Goal: Transaction & Acquisition: Download file/media

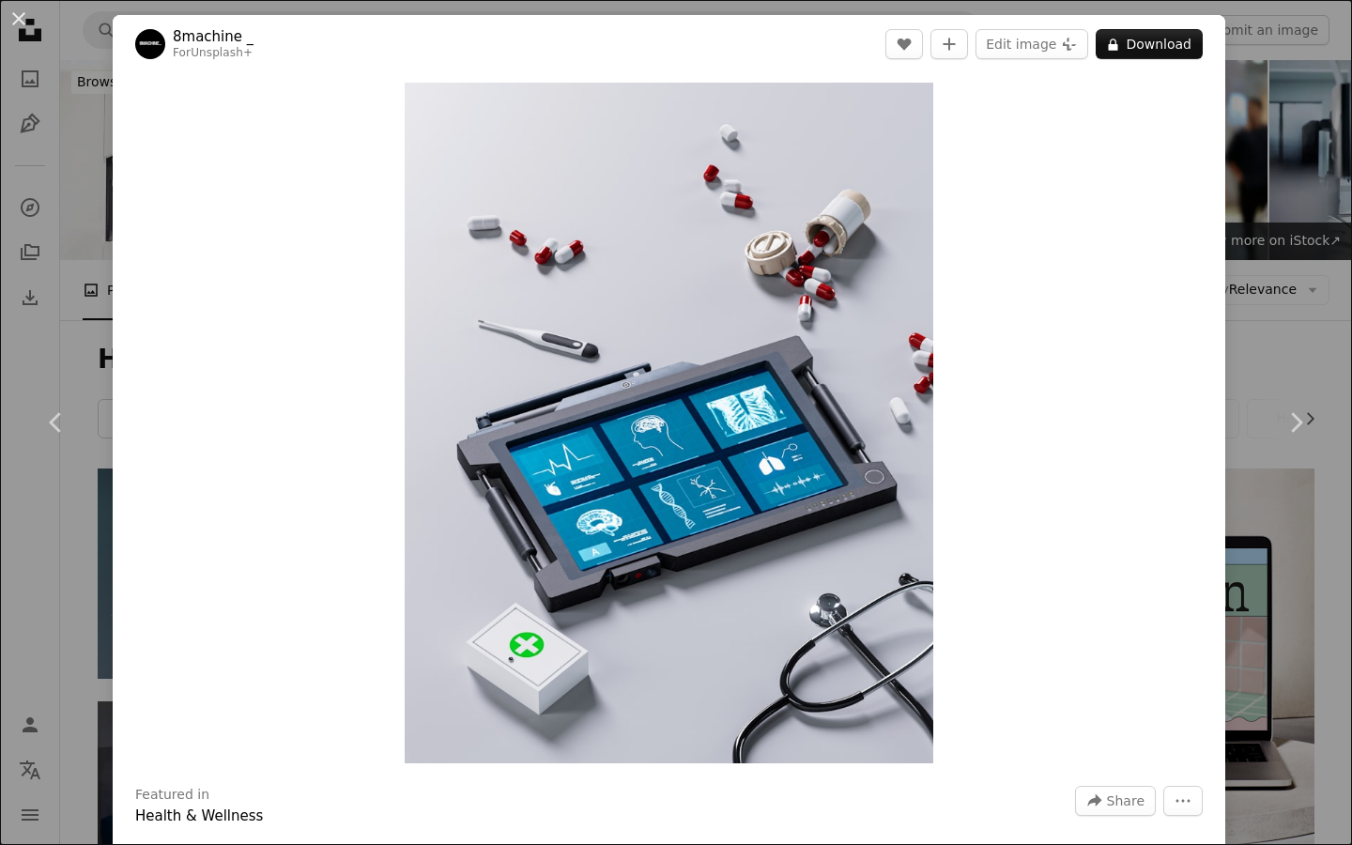
scroll to position [1732, 0]
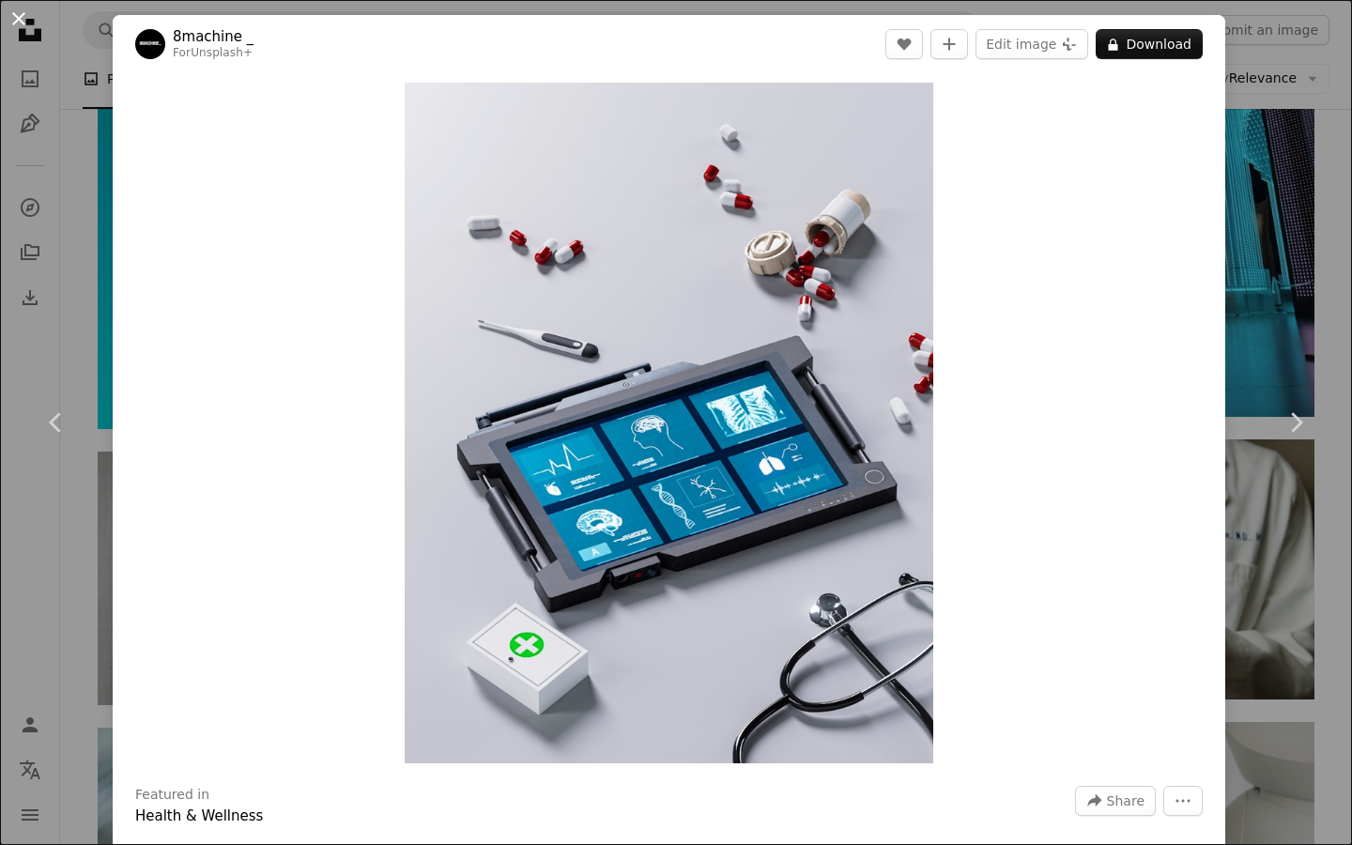
click at [21, 11] on button "An X shape" at bounding box center [19, 19] width 23 height 23
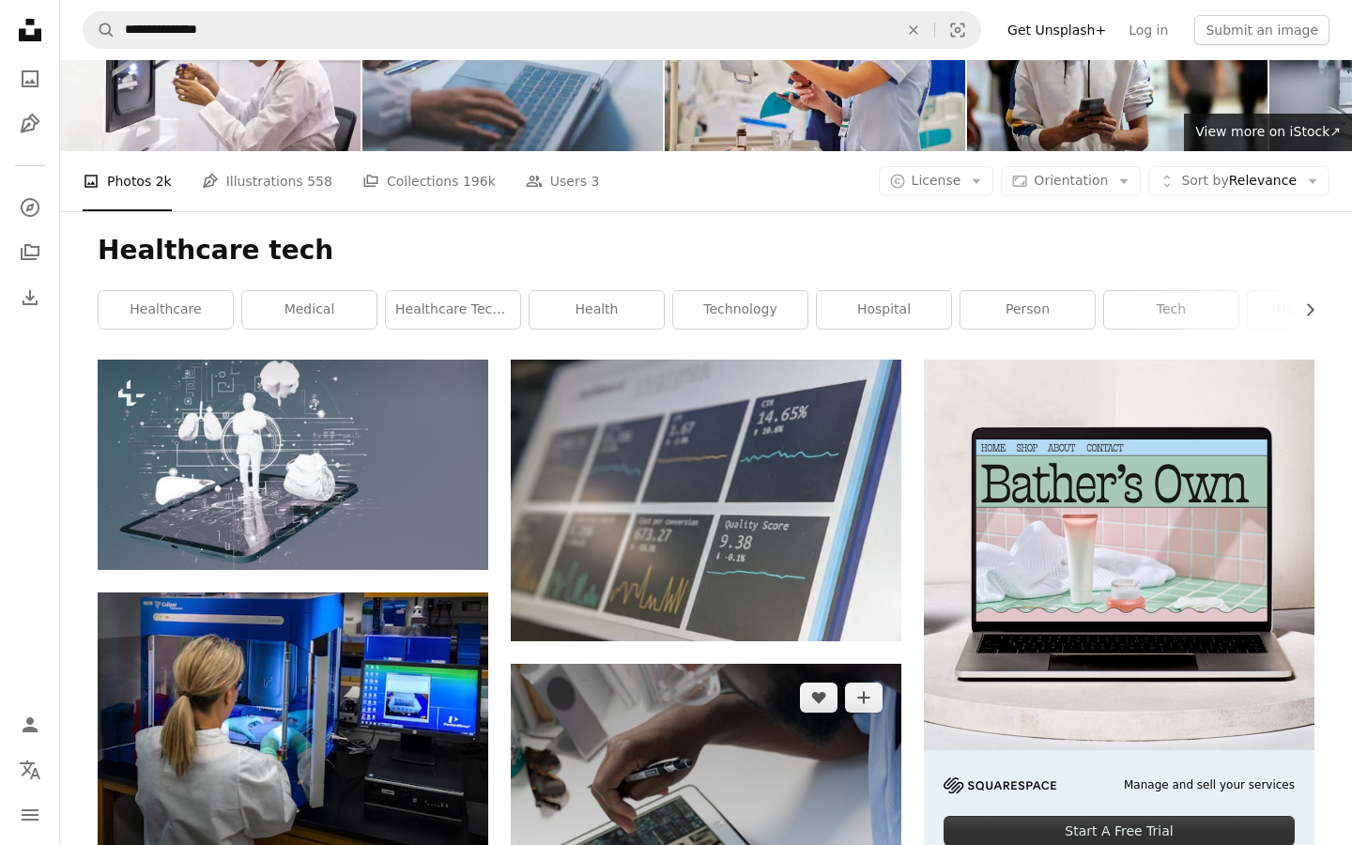
scroll to position [104, 0]
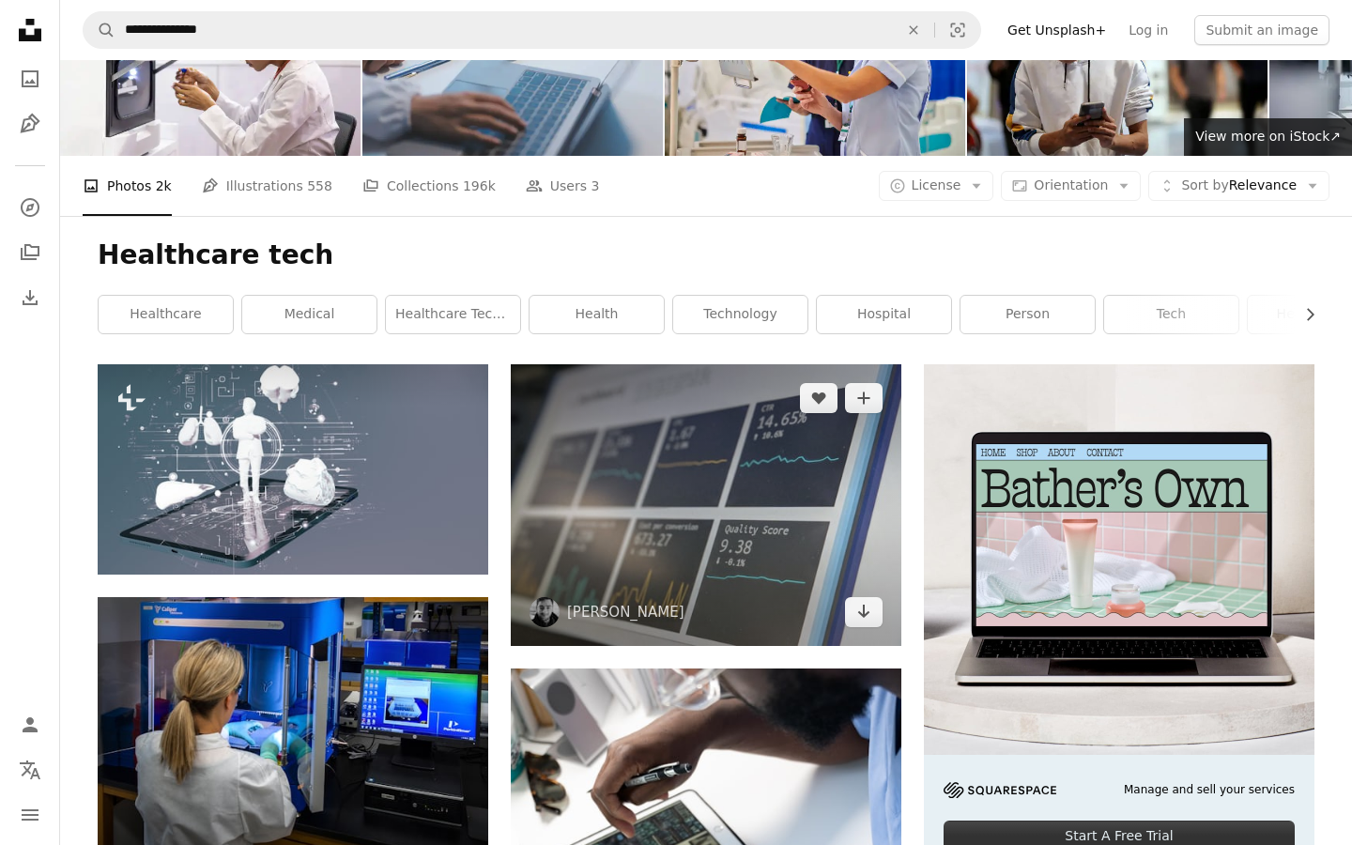
click at [670, 512] on img at bounding box center [706, 505] width 391 height 282
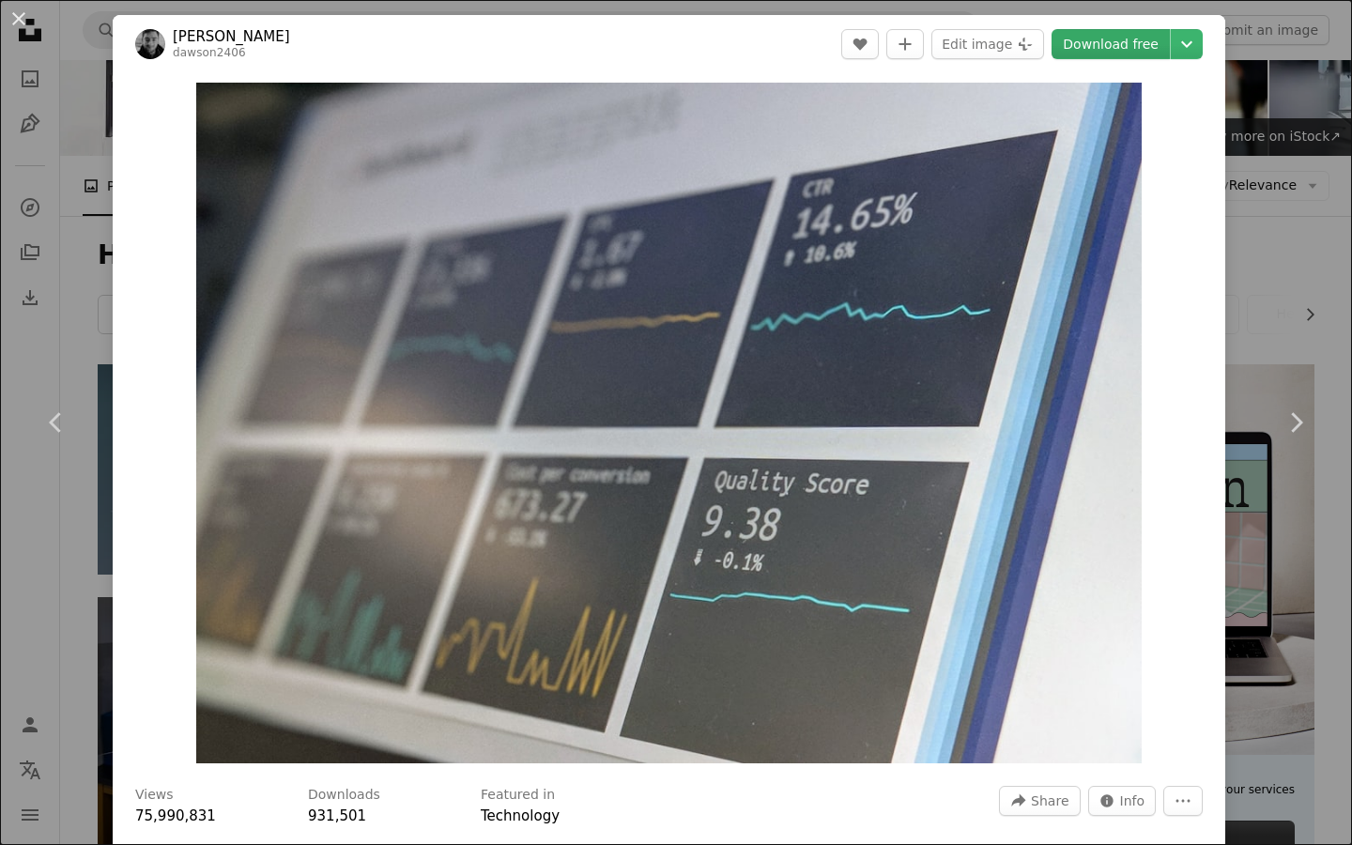
click at [1132, 51] on link "Download free" at bounding box center [1110, 44] width 118 height 30
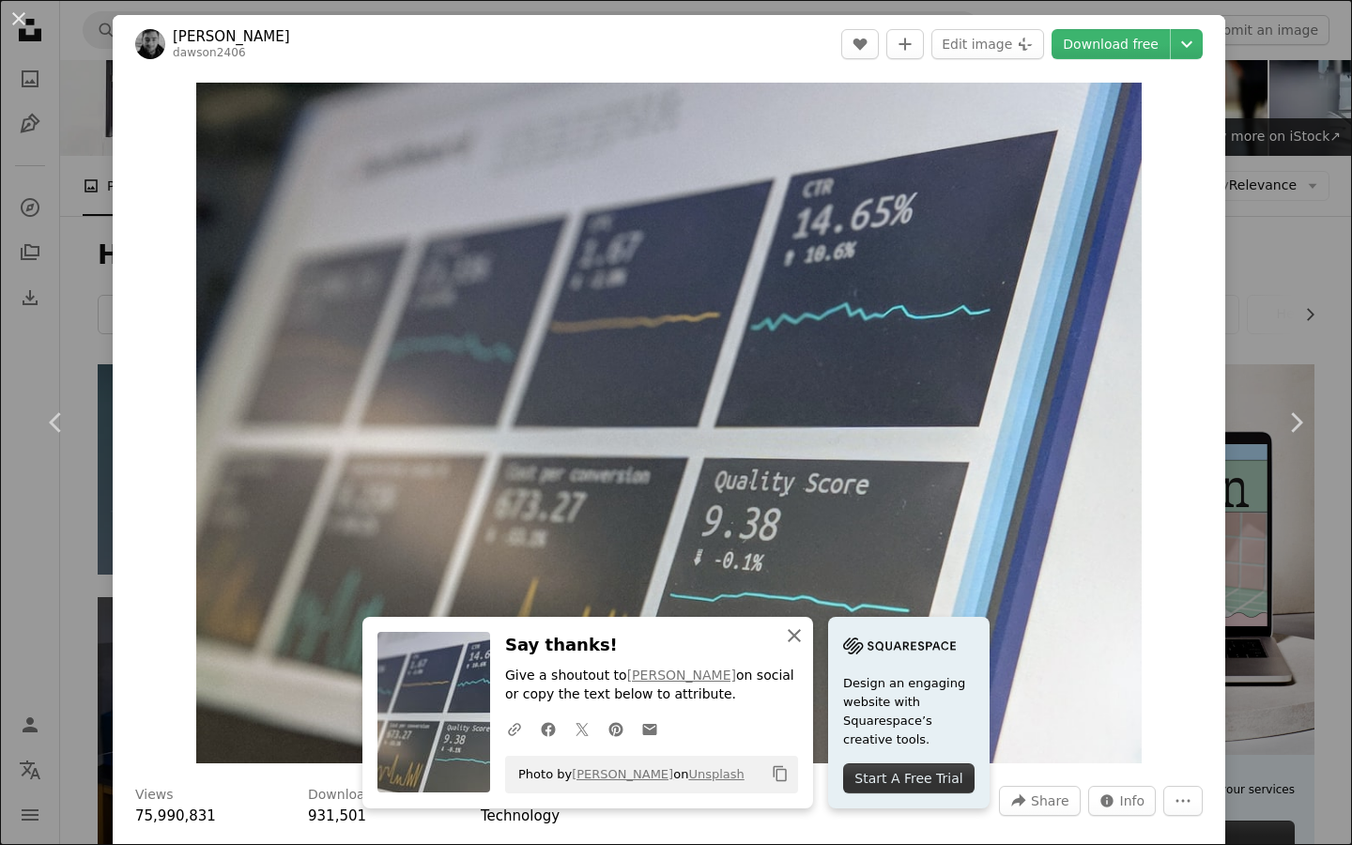
click at [798, 632] on icon "button" at bounding box center [794, 635] width 13 height 13
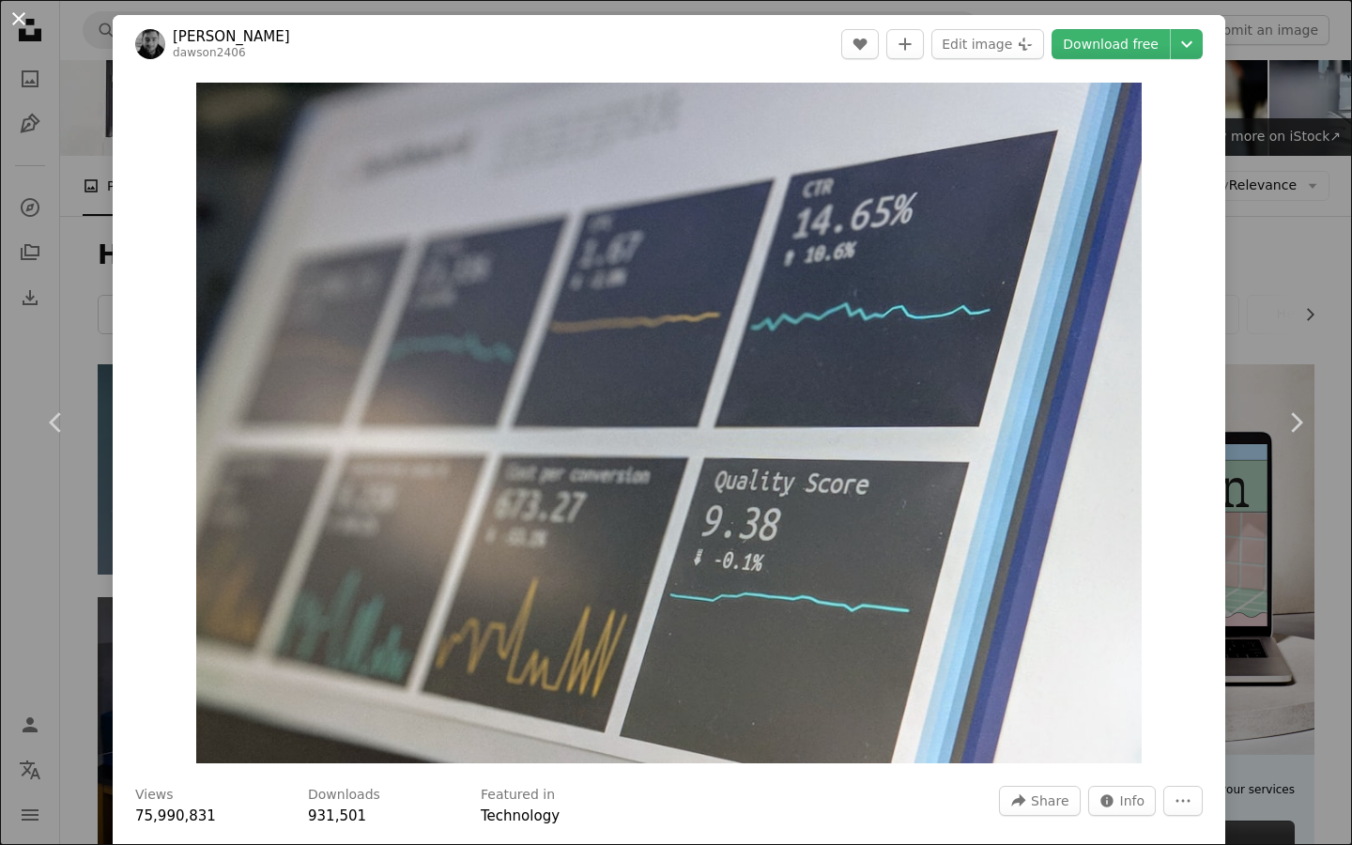
click at [27, 9] on button "An X shape" at bounding box center [19, 19] width 23 height 23
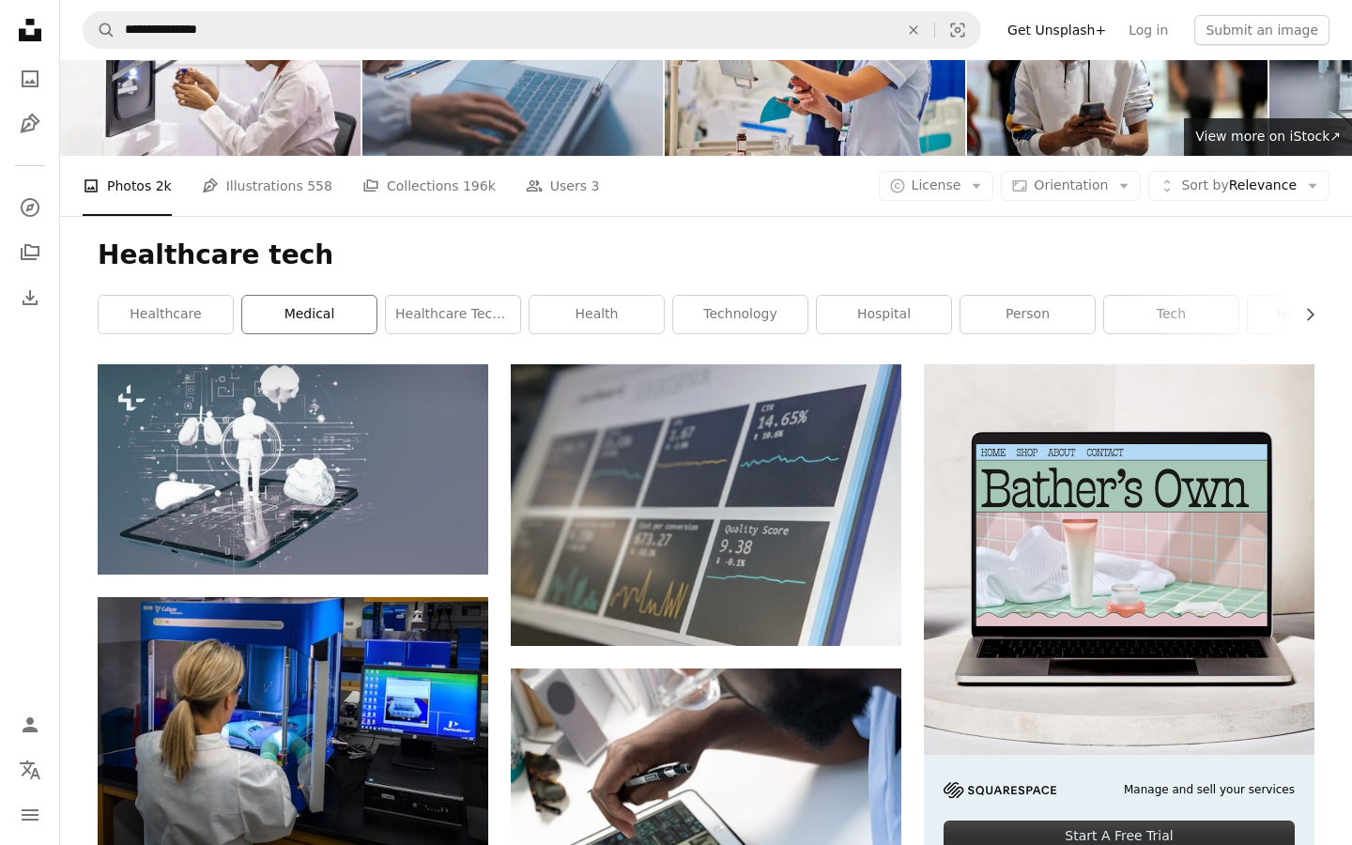
click at [334, 318] on link "medical" at bounding box center [309, 315] width 134 height 38
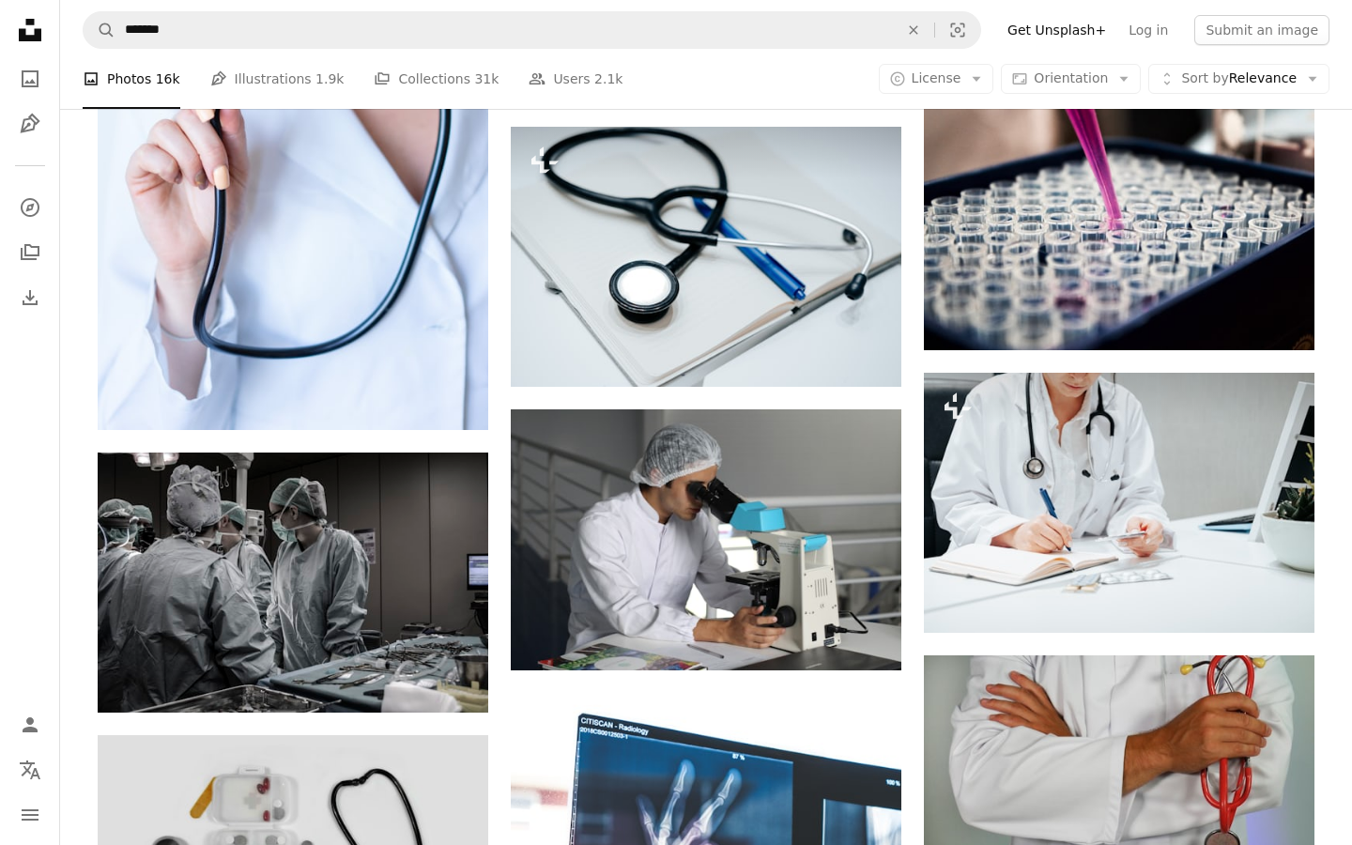
scroll to position [785, 0]
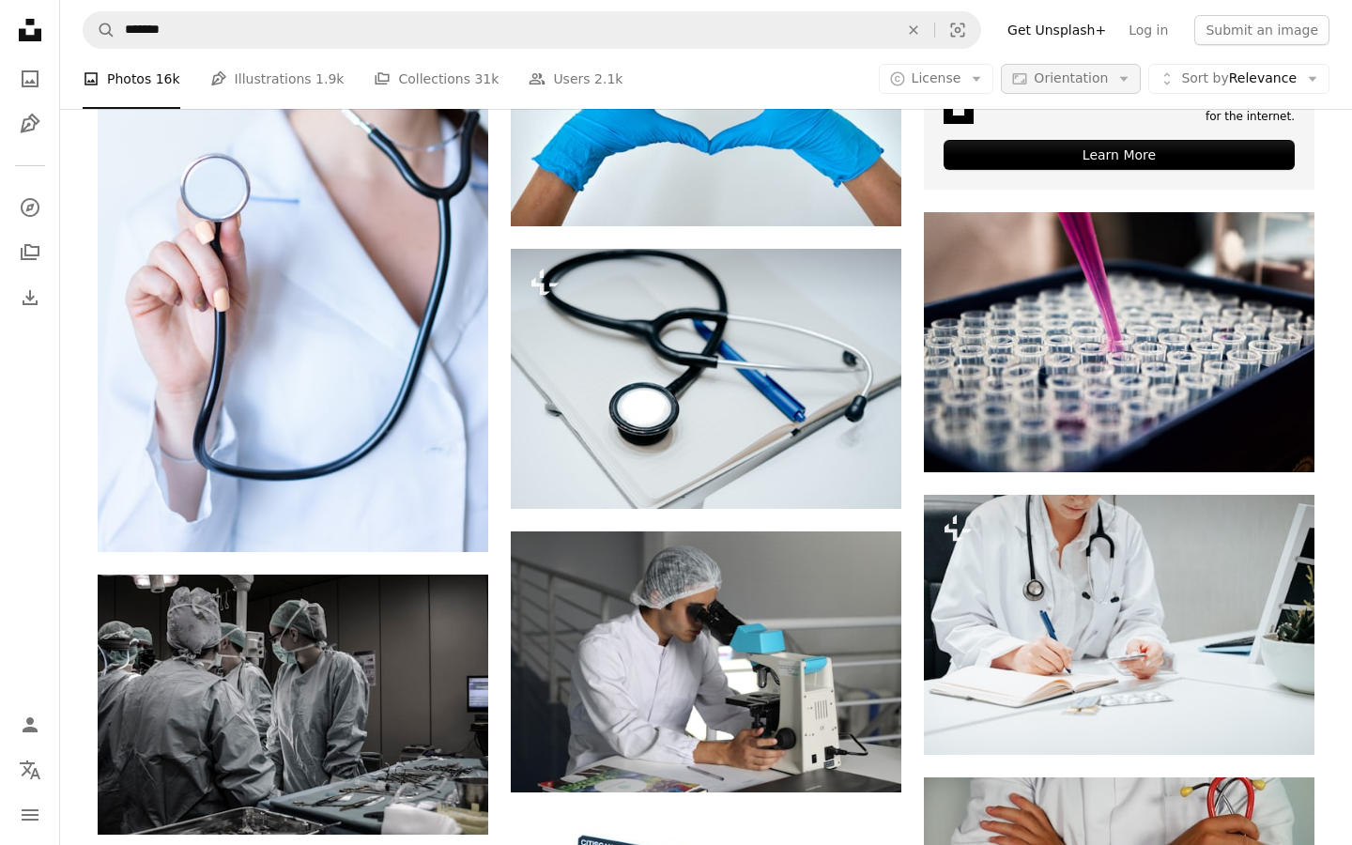
click at [1128, 75] on icon "Arrow down" at bounding box center [1123, 78] width 17 height 17
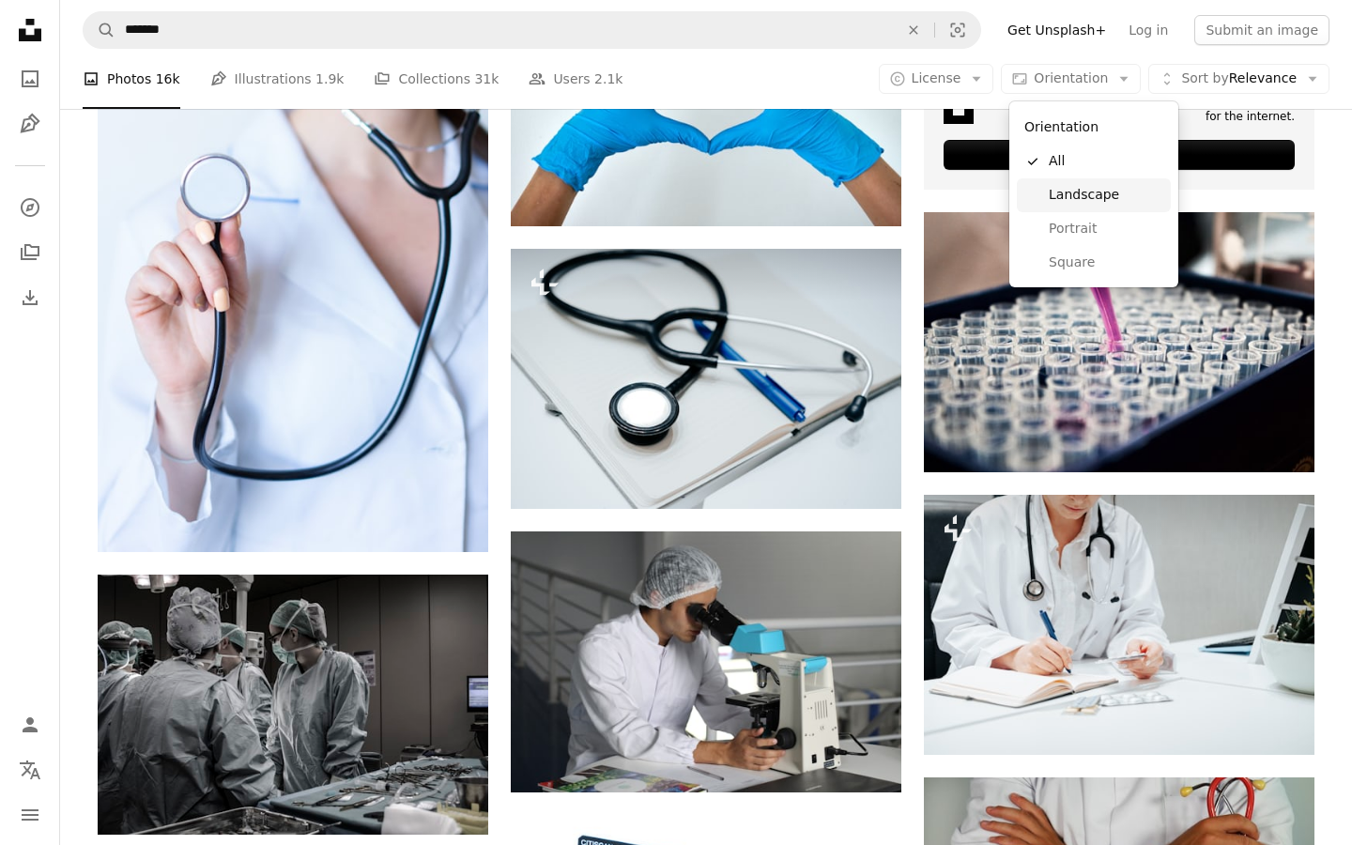
click at [1114, 203] on span "Landscape" at bounding box center [1106, 195] width 115 height 19
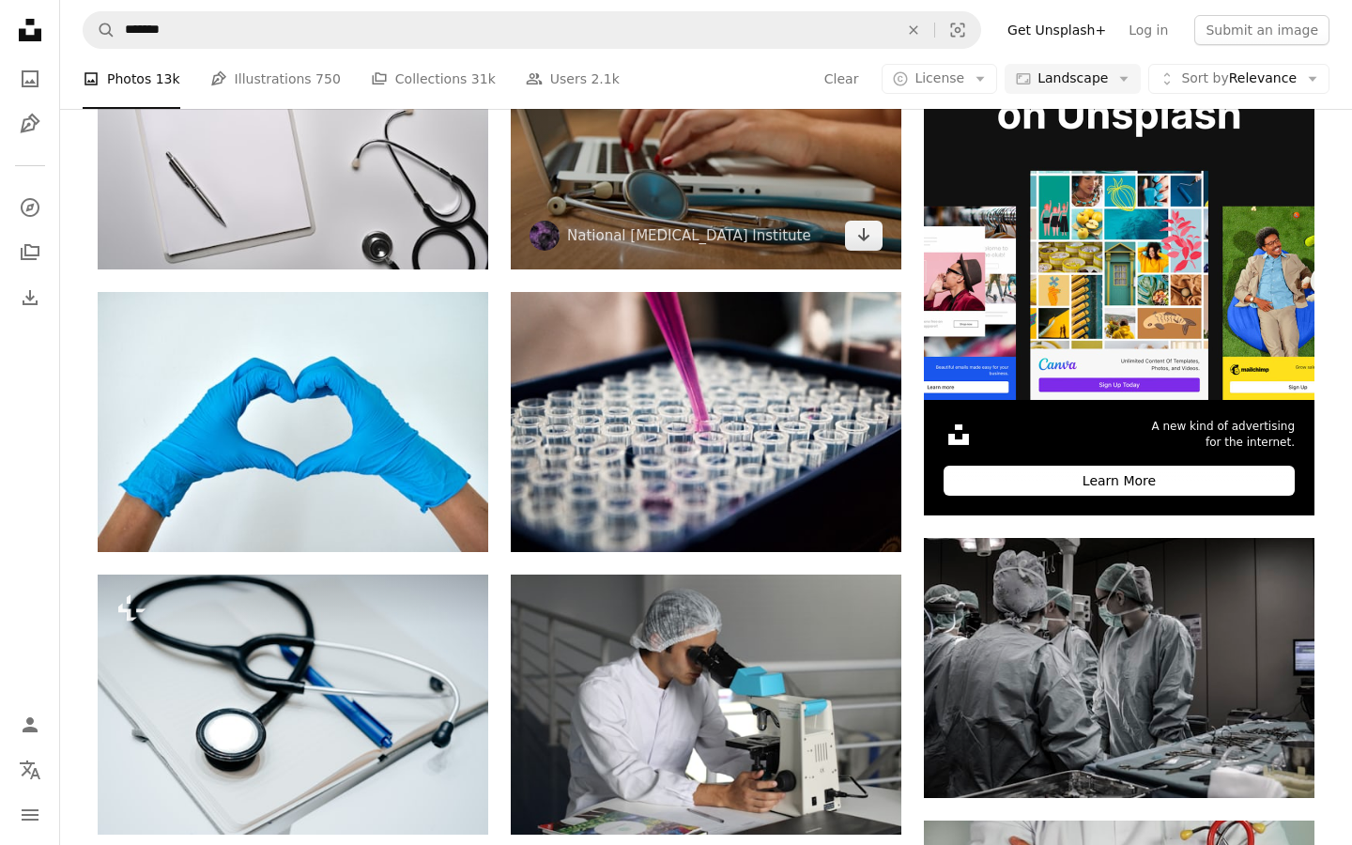
scroll to position [480, 0]
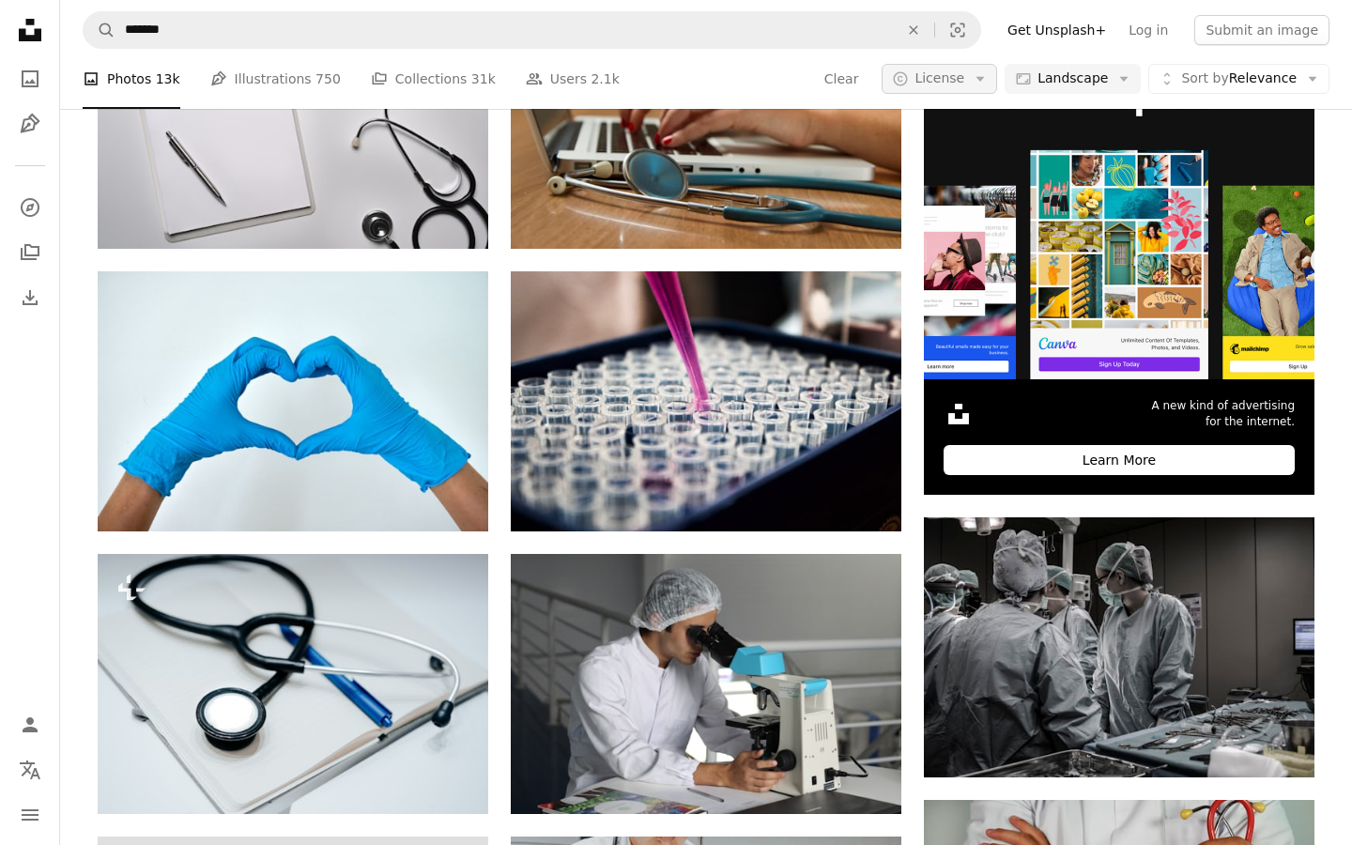
click at [979, 80] on icon "Arrow down" at bounding box center [980, 78] width 17 height 17
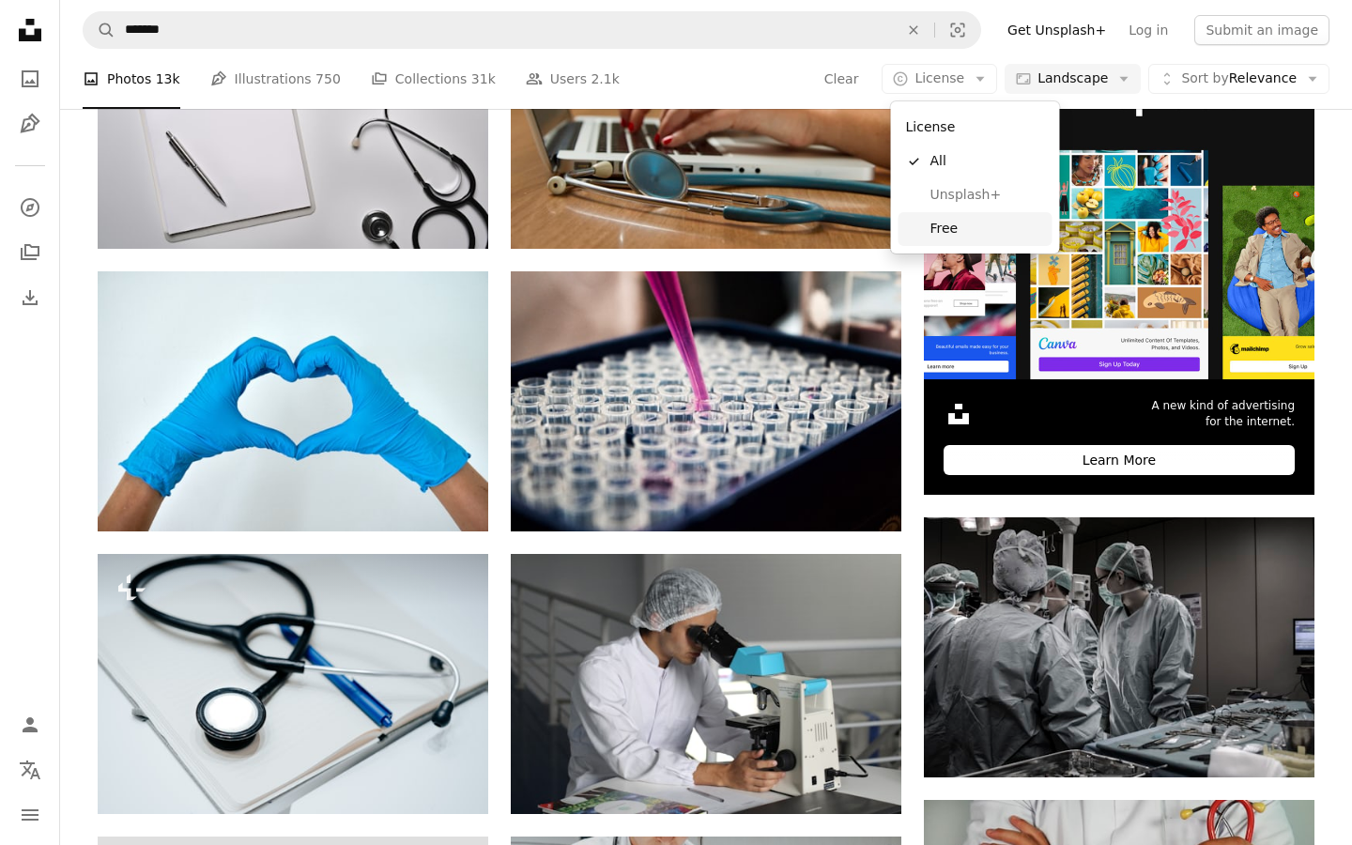
click at [958, 234] on span "Free" at bounding box center [987, 229] width 115 height 19
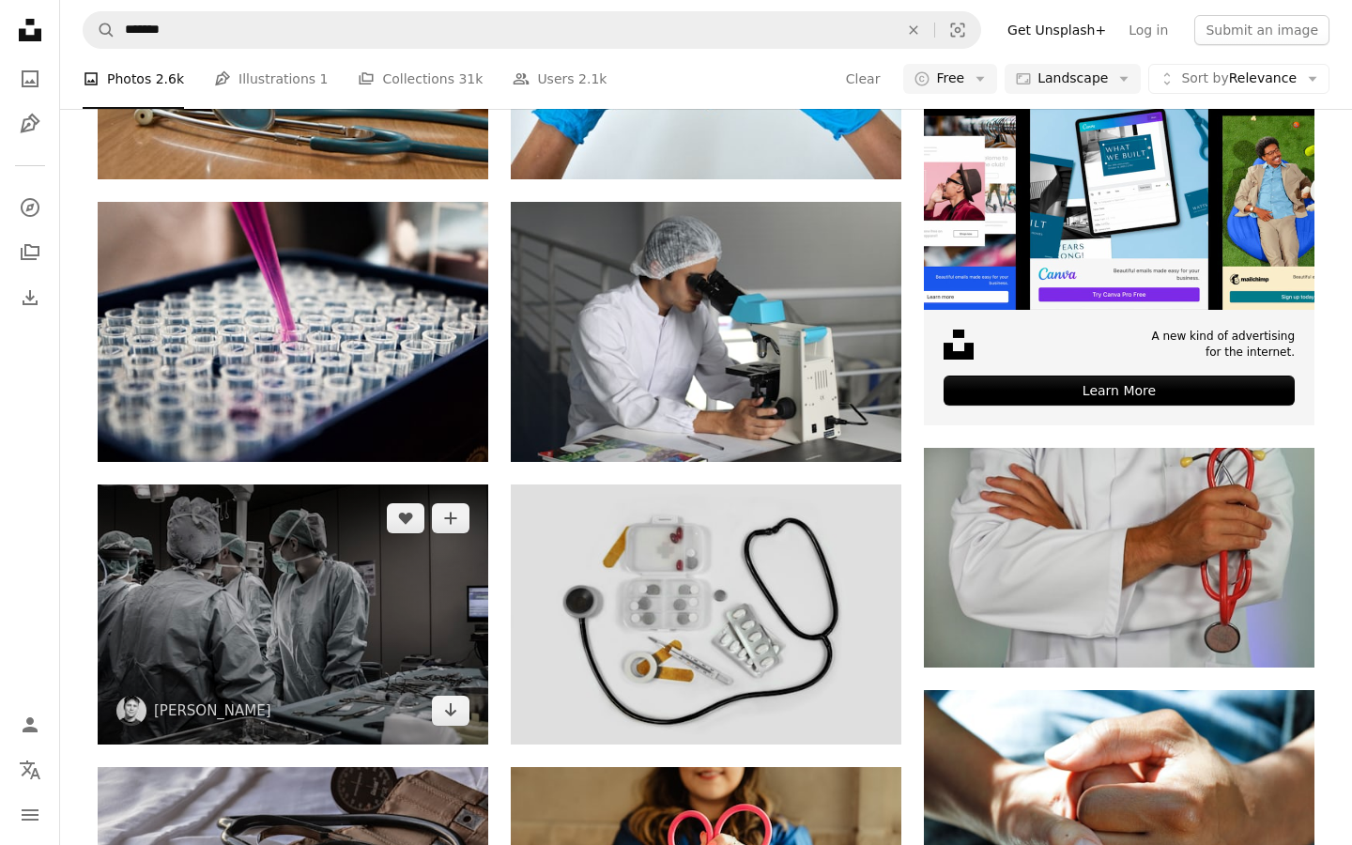
scroll to position [588, 0]
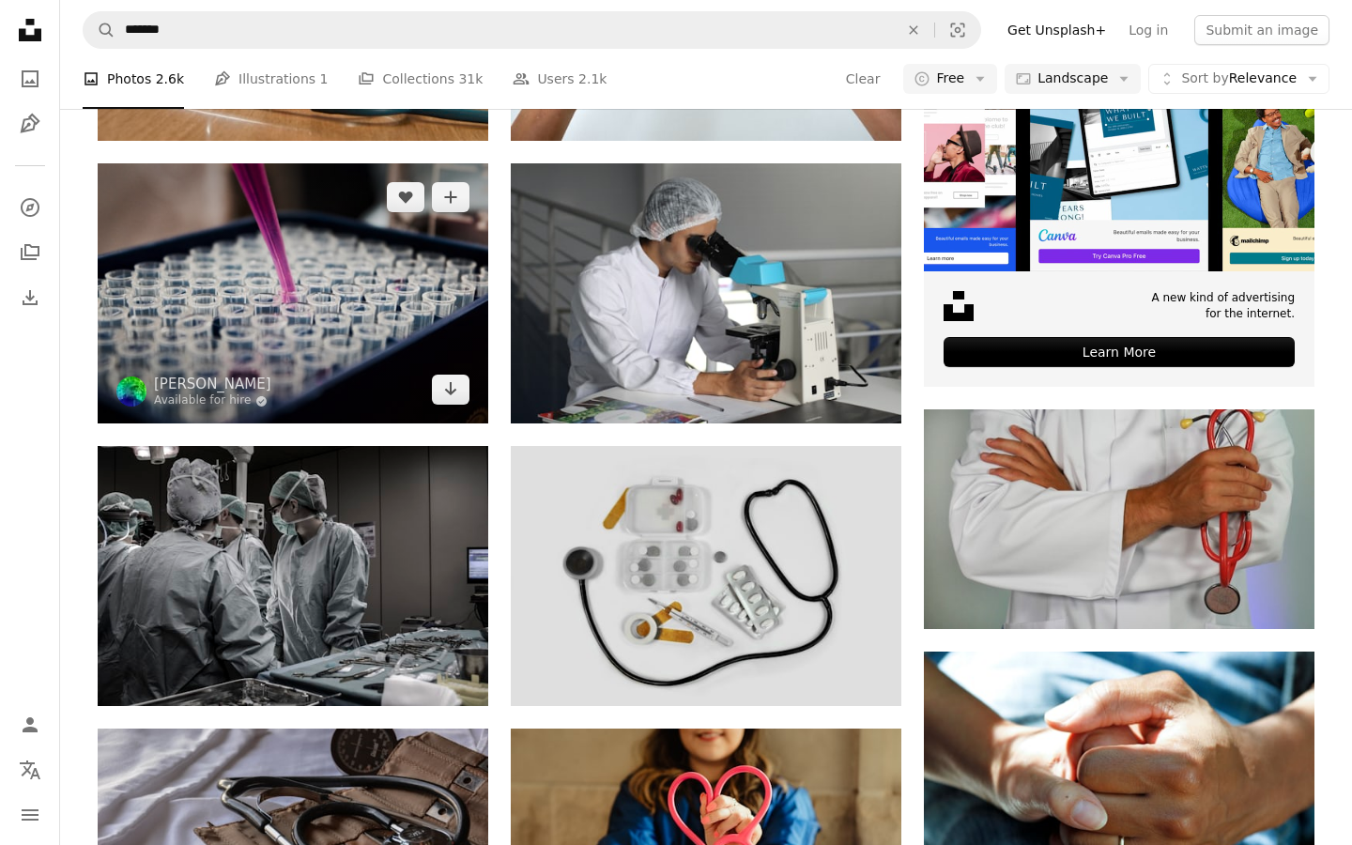
click at [324, 254] on img at bounding box center [293, 293] width 391 height 260
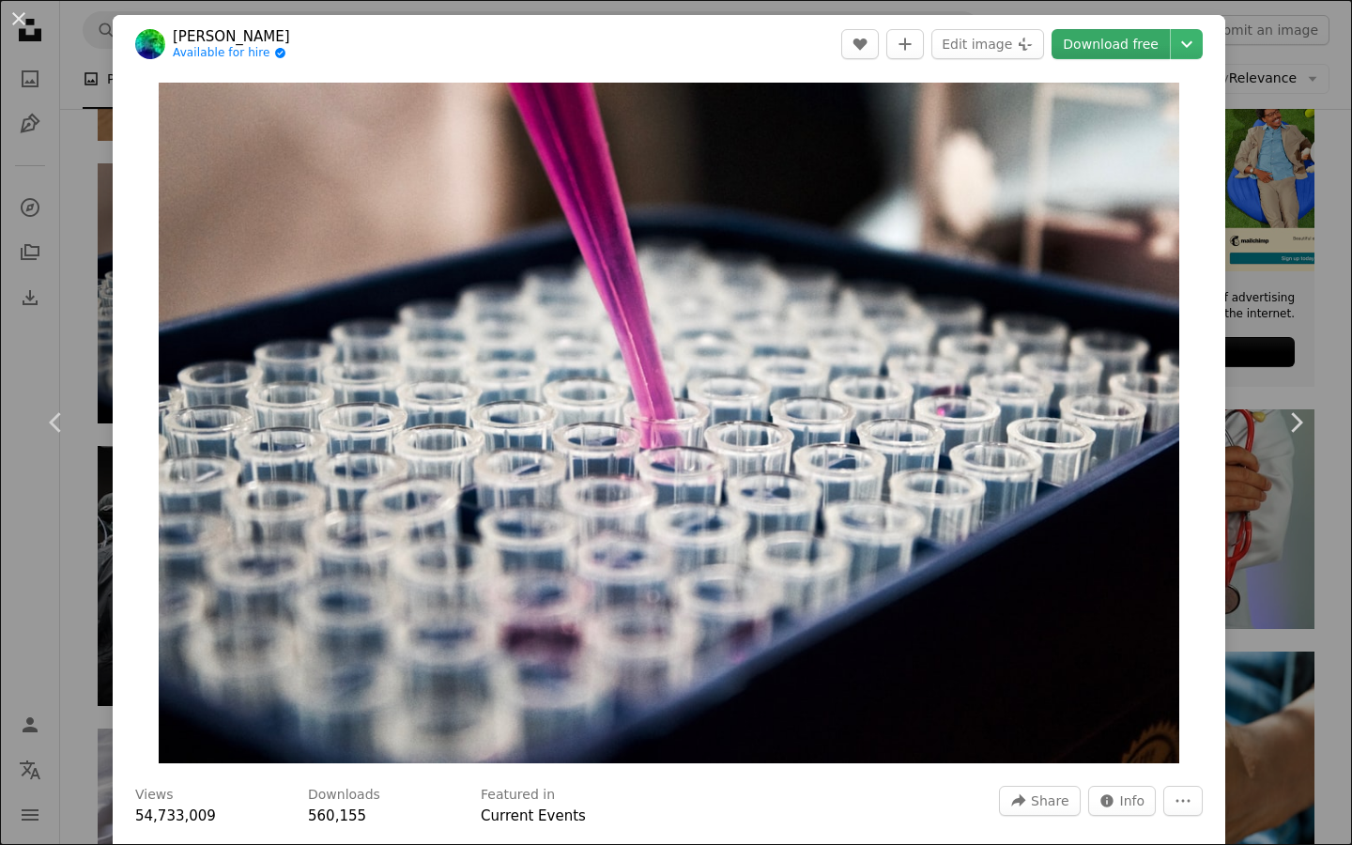
click at [1139, 45] on link "Download free" at bounding box center [1110, 44] width 118 height 30
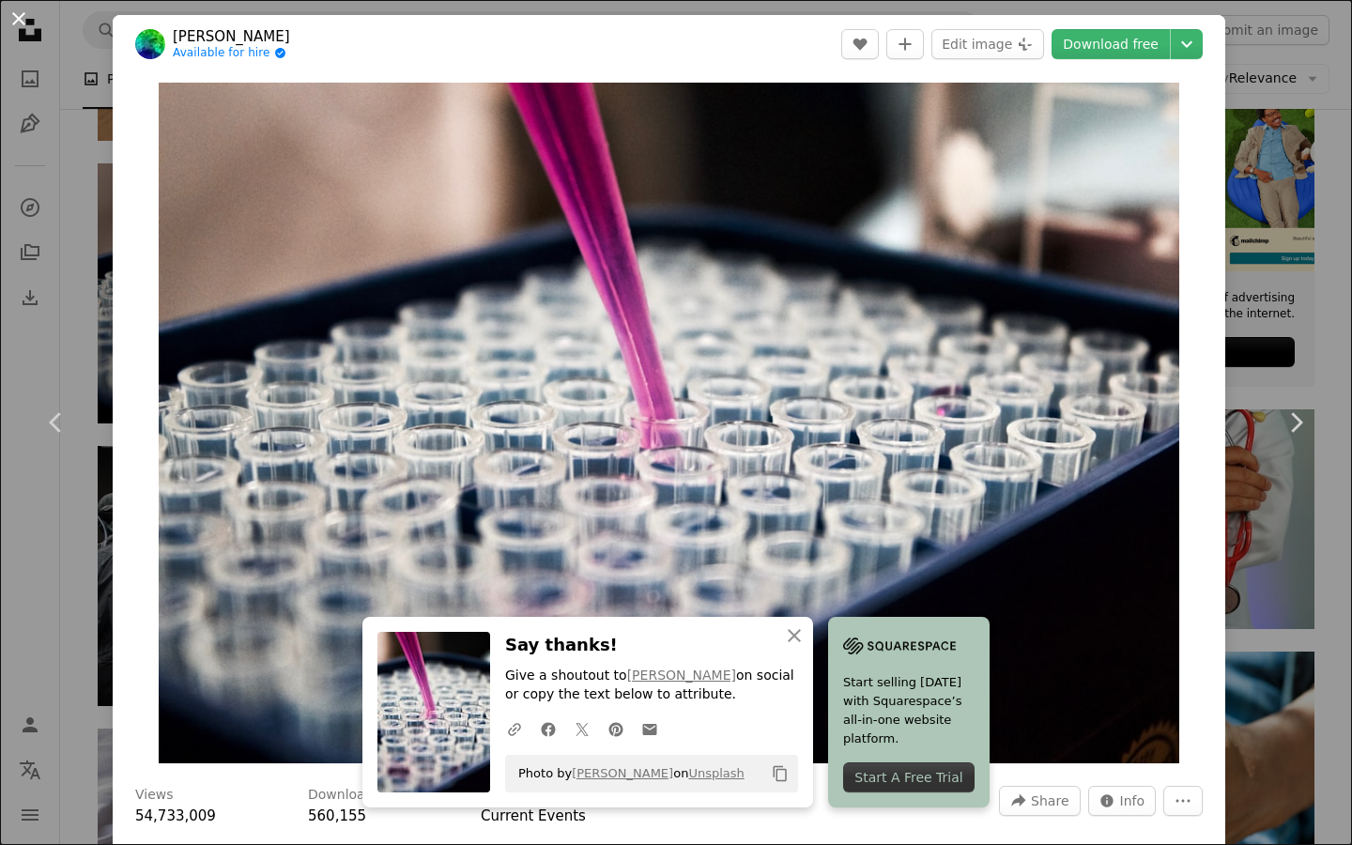
click at [12, 30] on button "An X shape" at bounding box center [19, 19] width 23 height 23
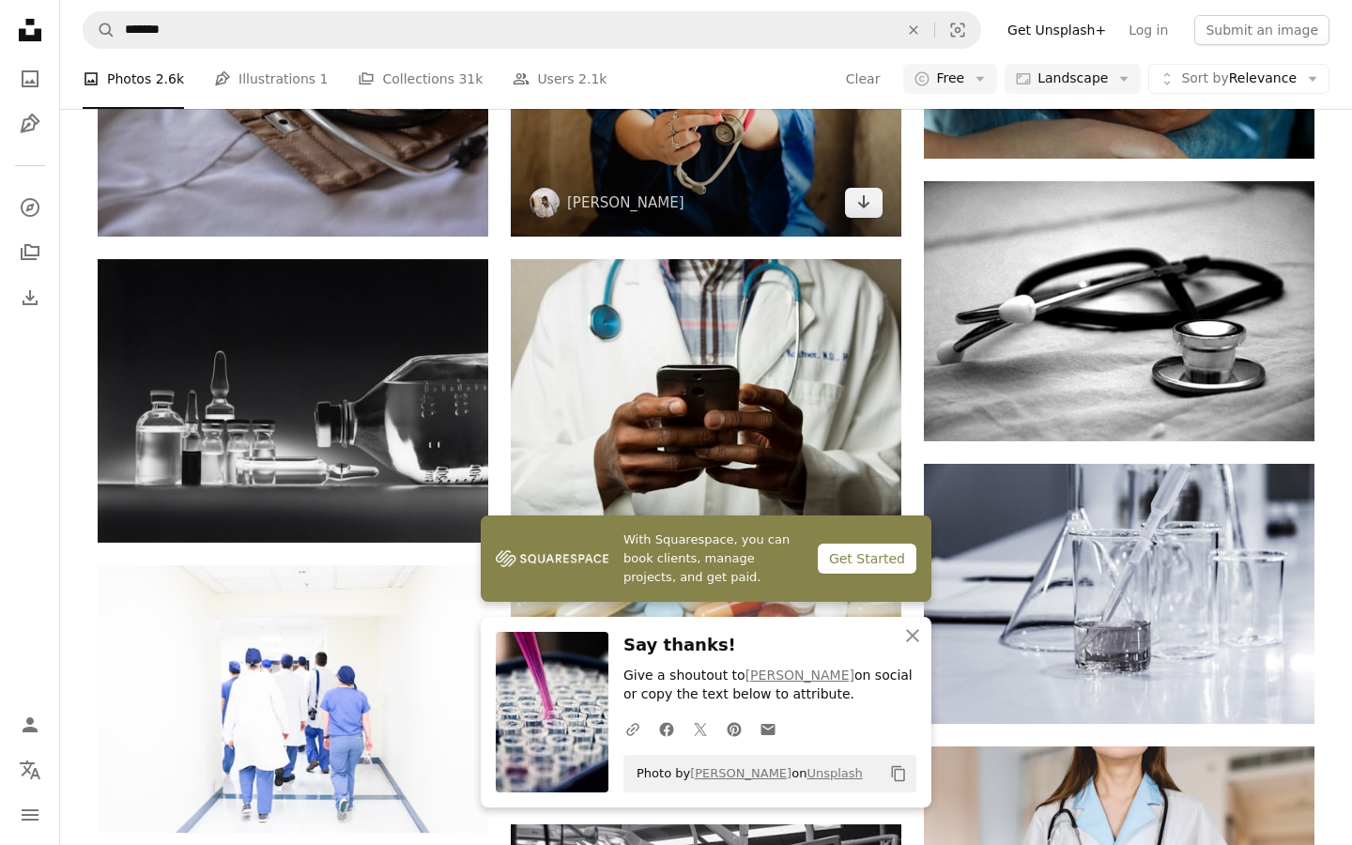
scroll to position [1351, 0]
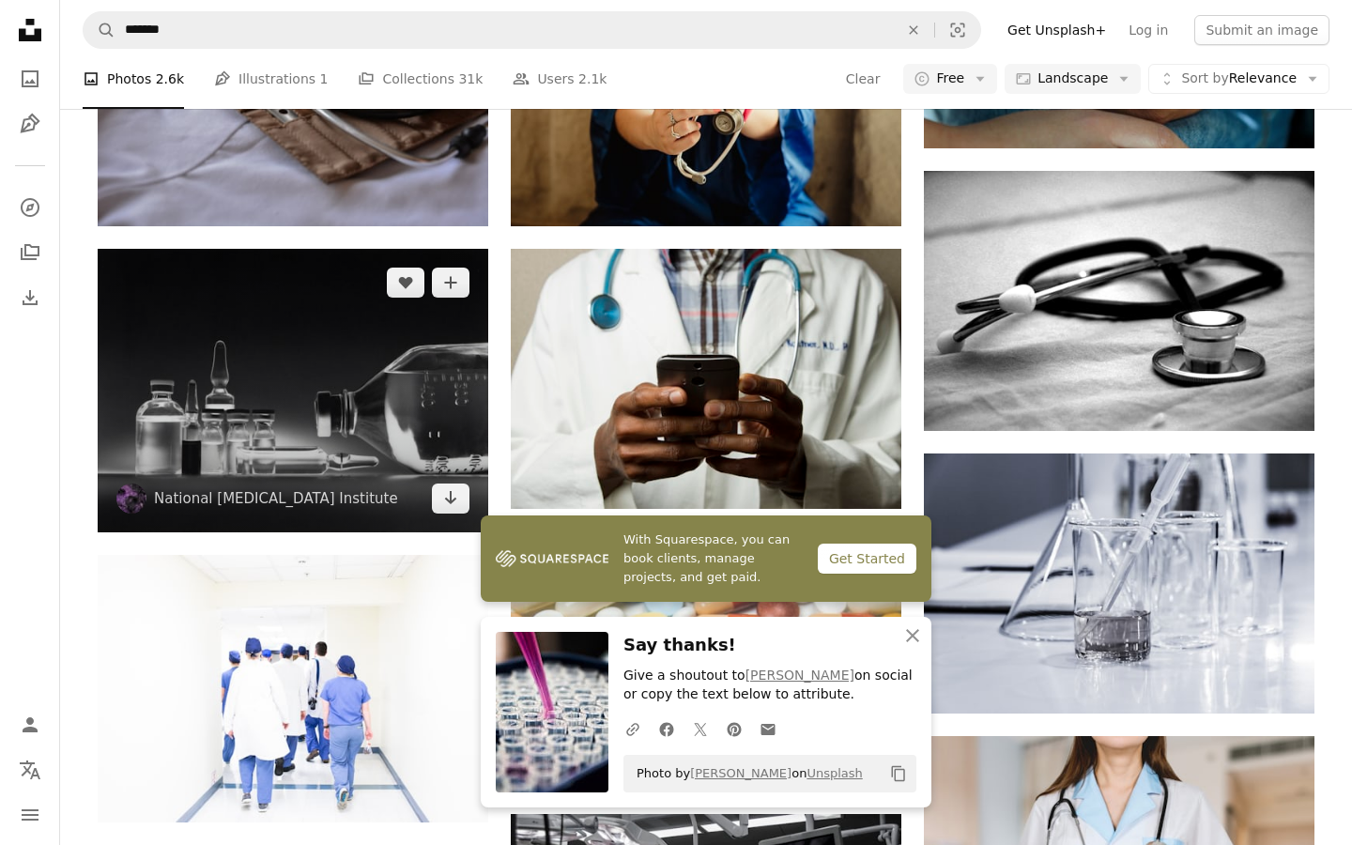
click at [305, 346] on img at bounding box center [293, 391] width 391 height 284
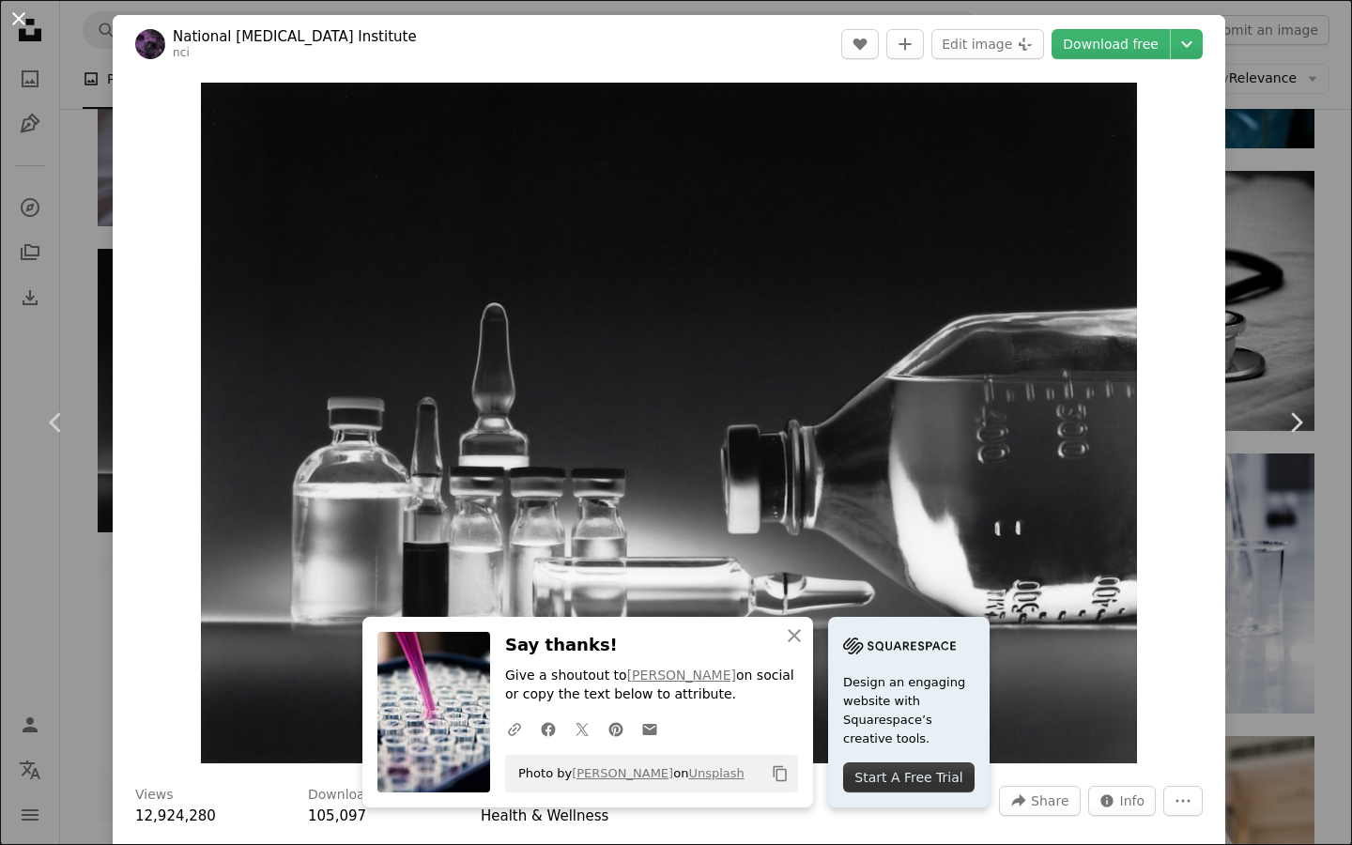
click at [30, 24] on button "An X shape" at bounding box center [19, 19] width 23 height 23
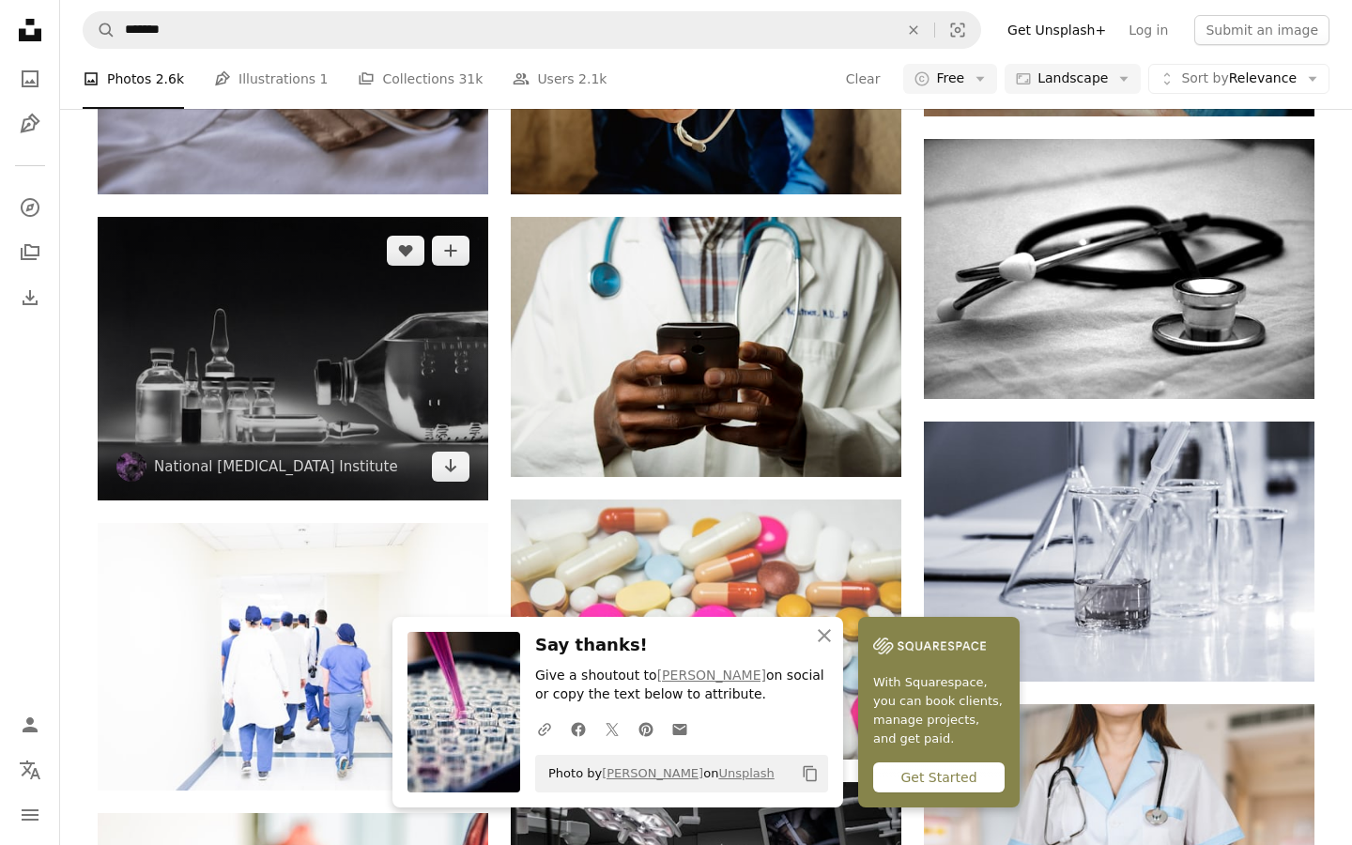
scroll to position [1340, 0]
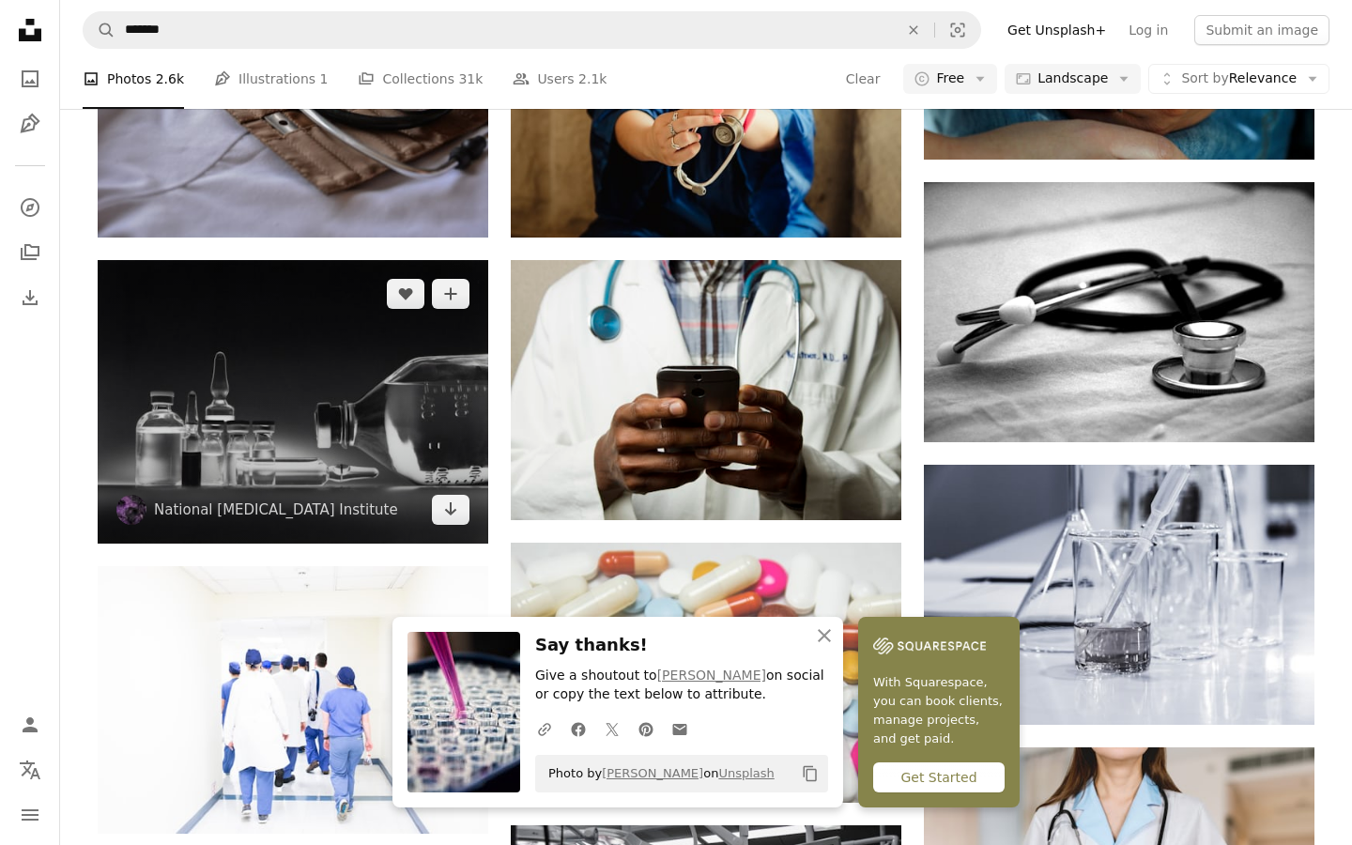
click at [269, 433] on img at bounding box center [293, 402] width 391 height 284
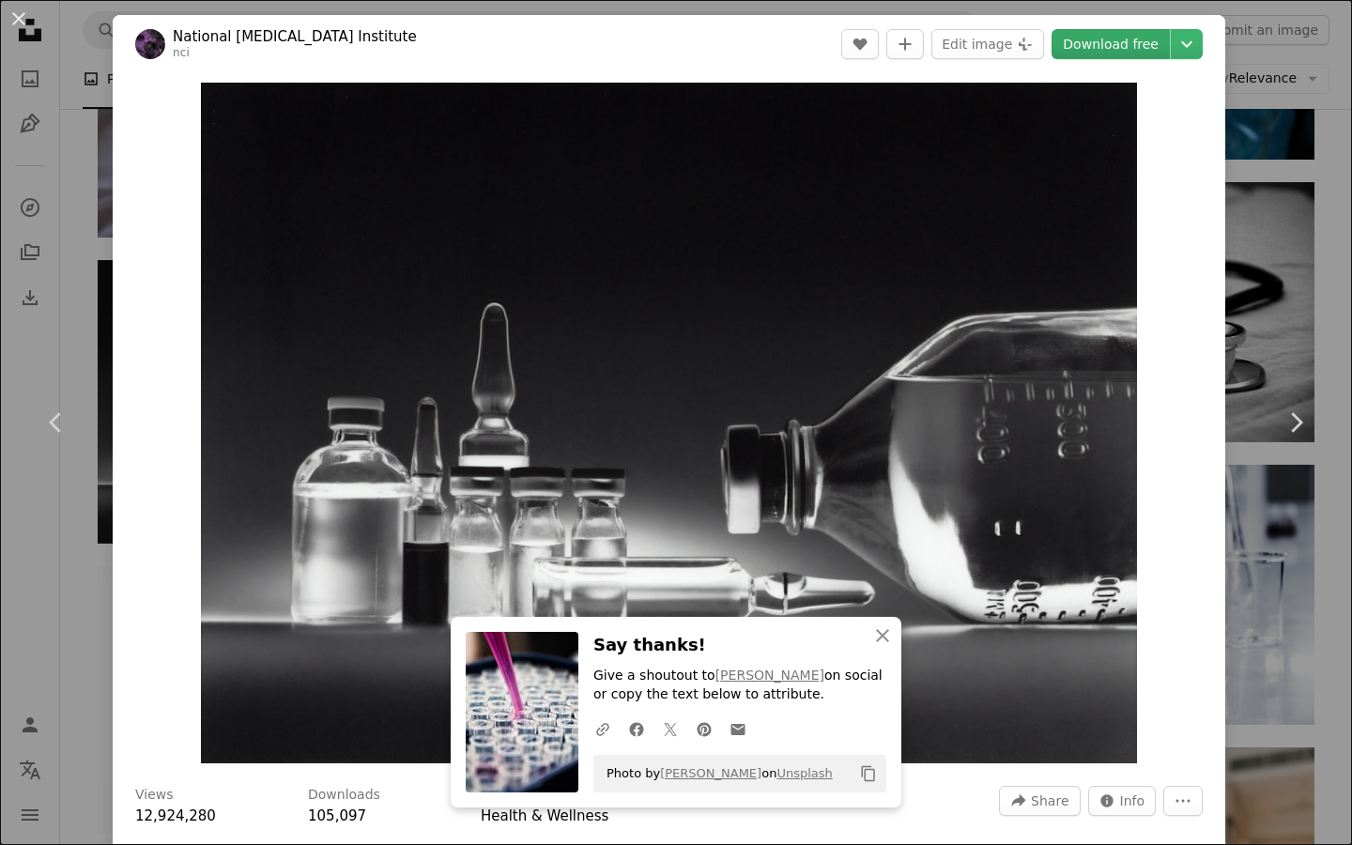
click at [1138, 42] on link "Download free" at bounding box center [1110, 44] width 118 height 30
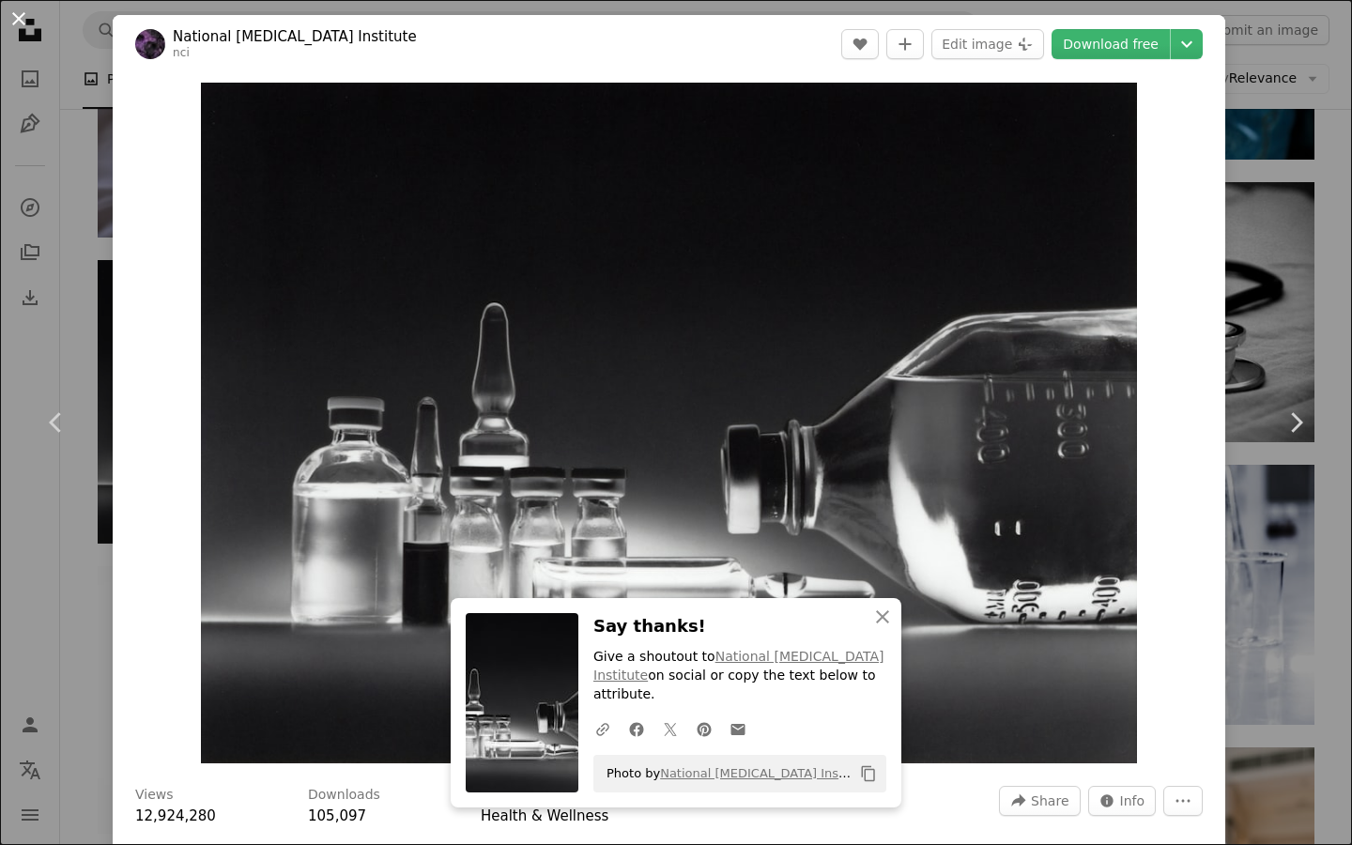
click at [28, 11] on button "An X shape" at bounding box center [19, 19] width 23 height 23
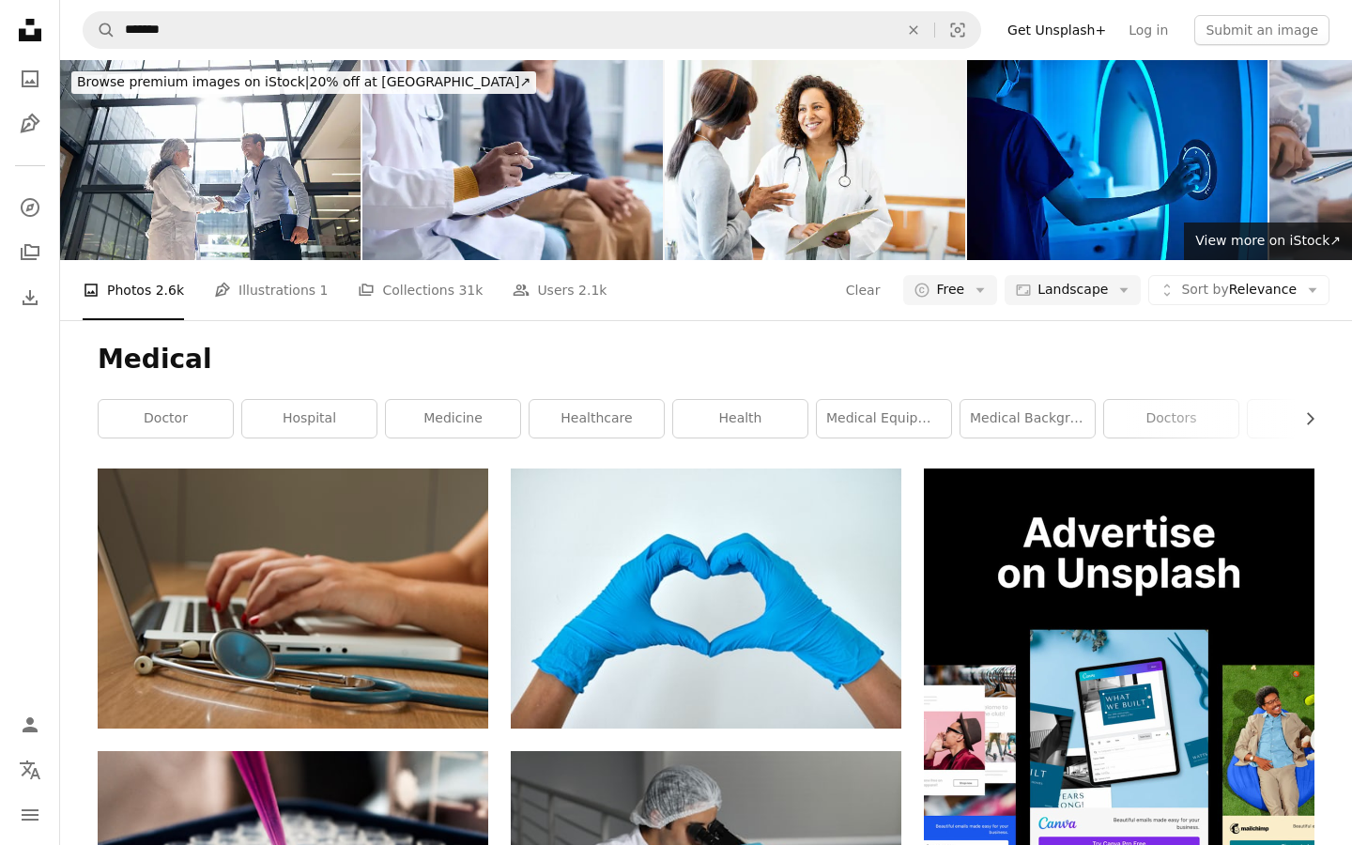
click at [46, 456] on nav "Unsplash logo Unsplash Home A photo Pen Tool A compass A stack of folders Downl…" at bounding box center [30, 422] width 60 height 845
click at [1327, 376] on div "Medical Chevron right doctor hospital medicine healthcare health medical equipm…" at bounding box center [706, 394] width 1262 height 148
click at [0, 483] on nav "Unsplash logo Unsplash Home A photo Pen Tool A compass A stack of folders Downl…" at bounding box center [30, 422] width 60 height 845
